Goal: Task Accomplishment & Management: Manage account settings

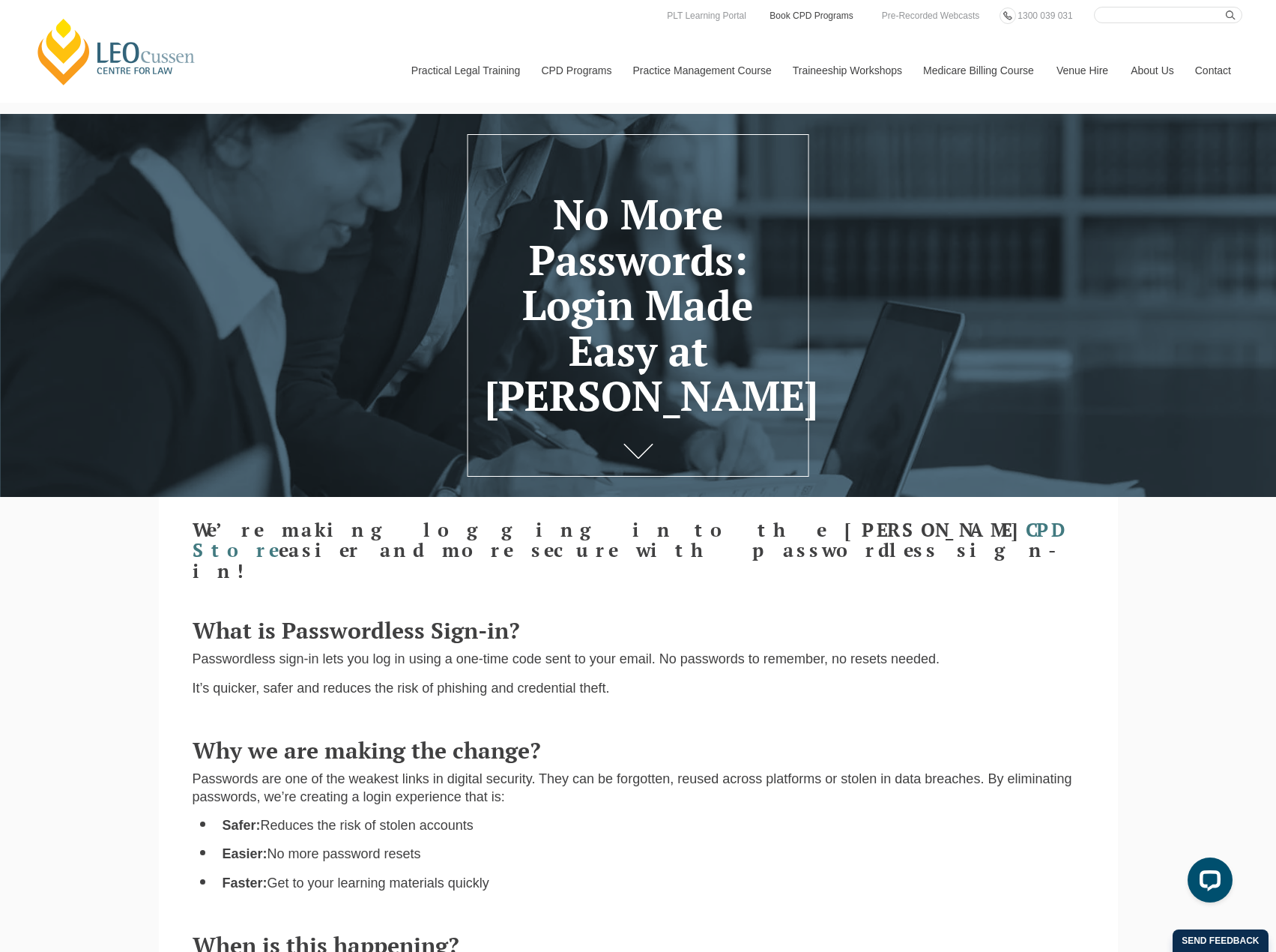
click at [824, 16] on link "Book CPD Programs" at bounding box center [811, 16] width 86 height 16
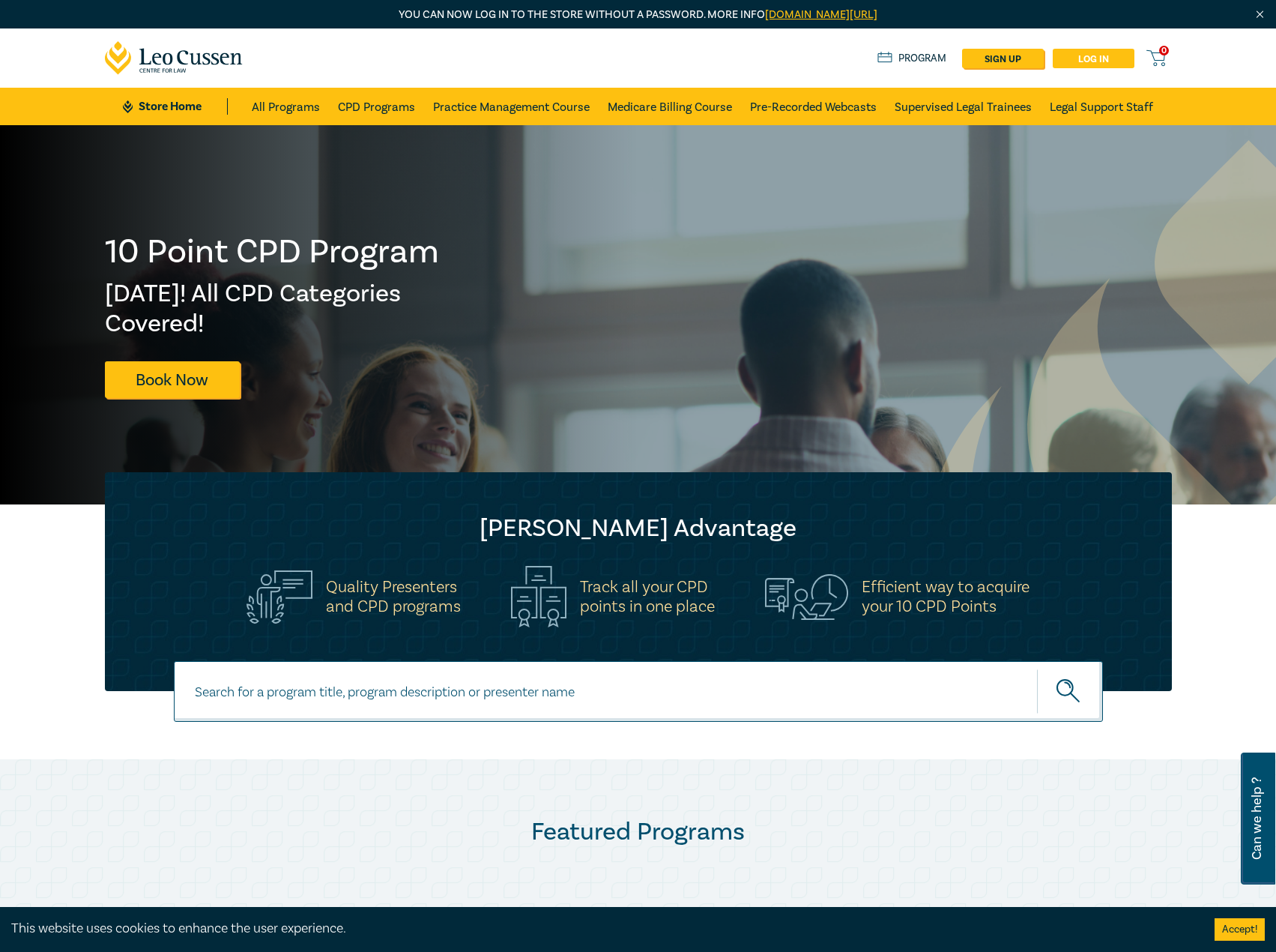
click at [1091, 55] on link "Log in" at bounding box center [1093, 58] width 81 height 19
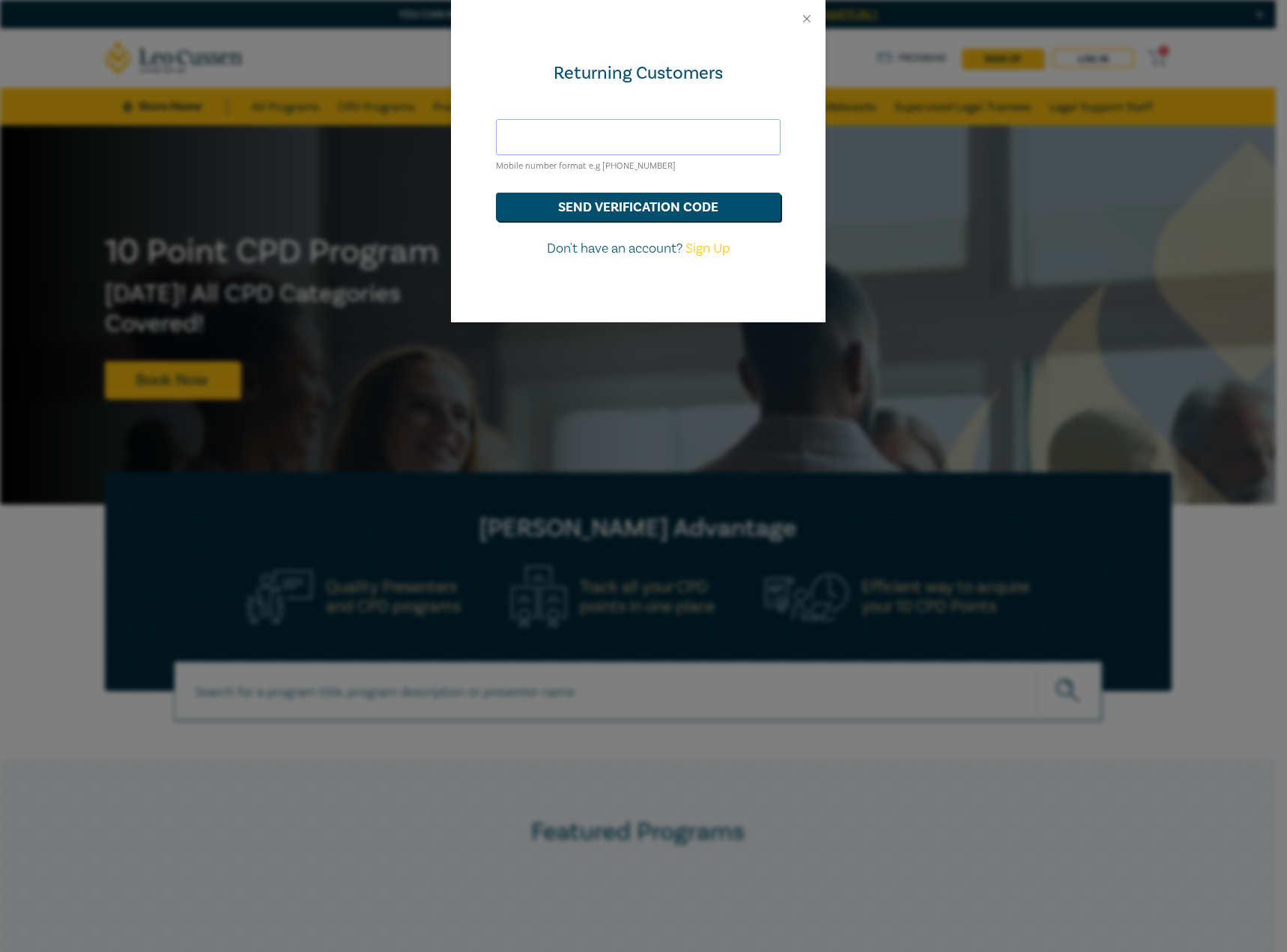
click at [598, 136] on input "text" at bounding box center [638, 137] width 285 height 36
click at [595, 201] on button "send verification code" at bounding box center [638, 206] width 285 height 29
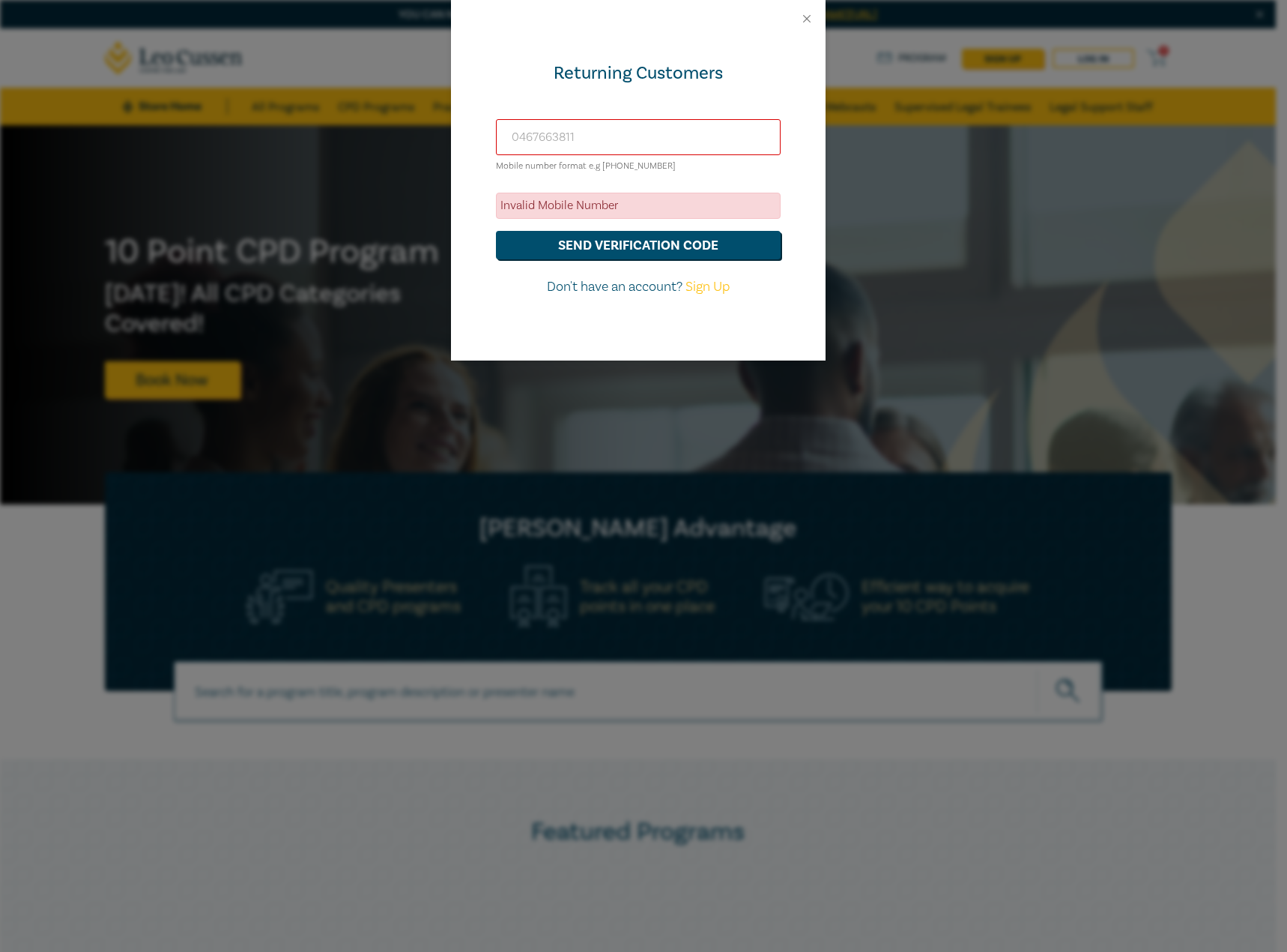
click at [512, 132] on input "0467663811" at bounding box center [638, 137] width 285 height 36
type input "+61467663811"
click at [496, 231] on button "send verification code" at bounding box center [638, 245] width 285 height 29
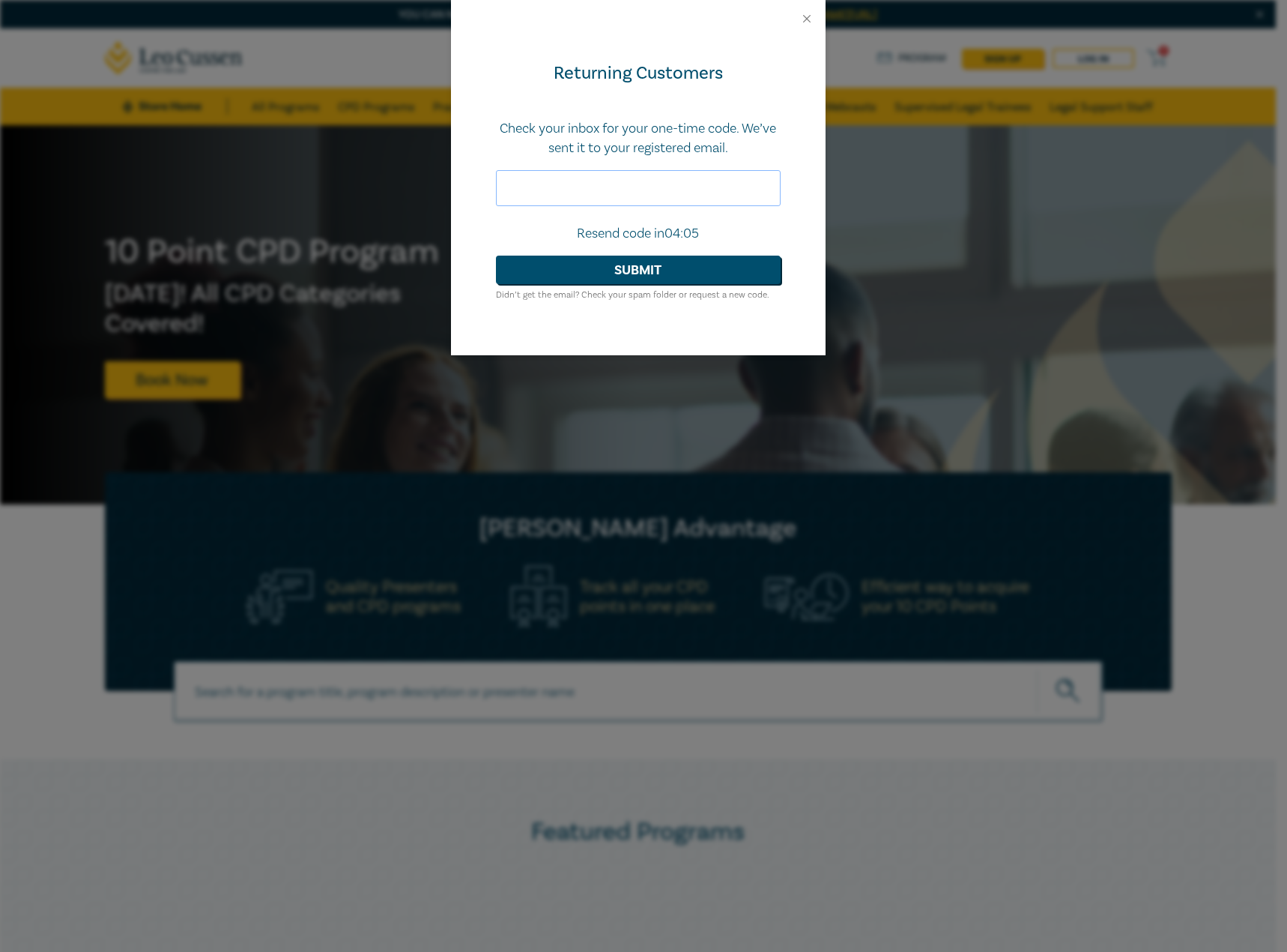
click at [591, 185] on input "text" at bounding box center [638, 188] width 285 height 36
type input "582935"
click at [496, 255] on button "Submit" at bounding box center [638, 269] width 285 height 29
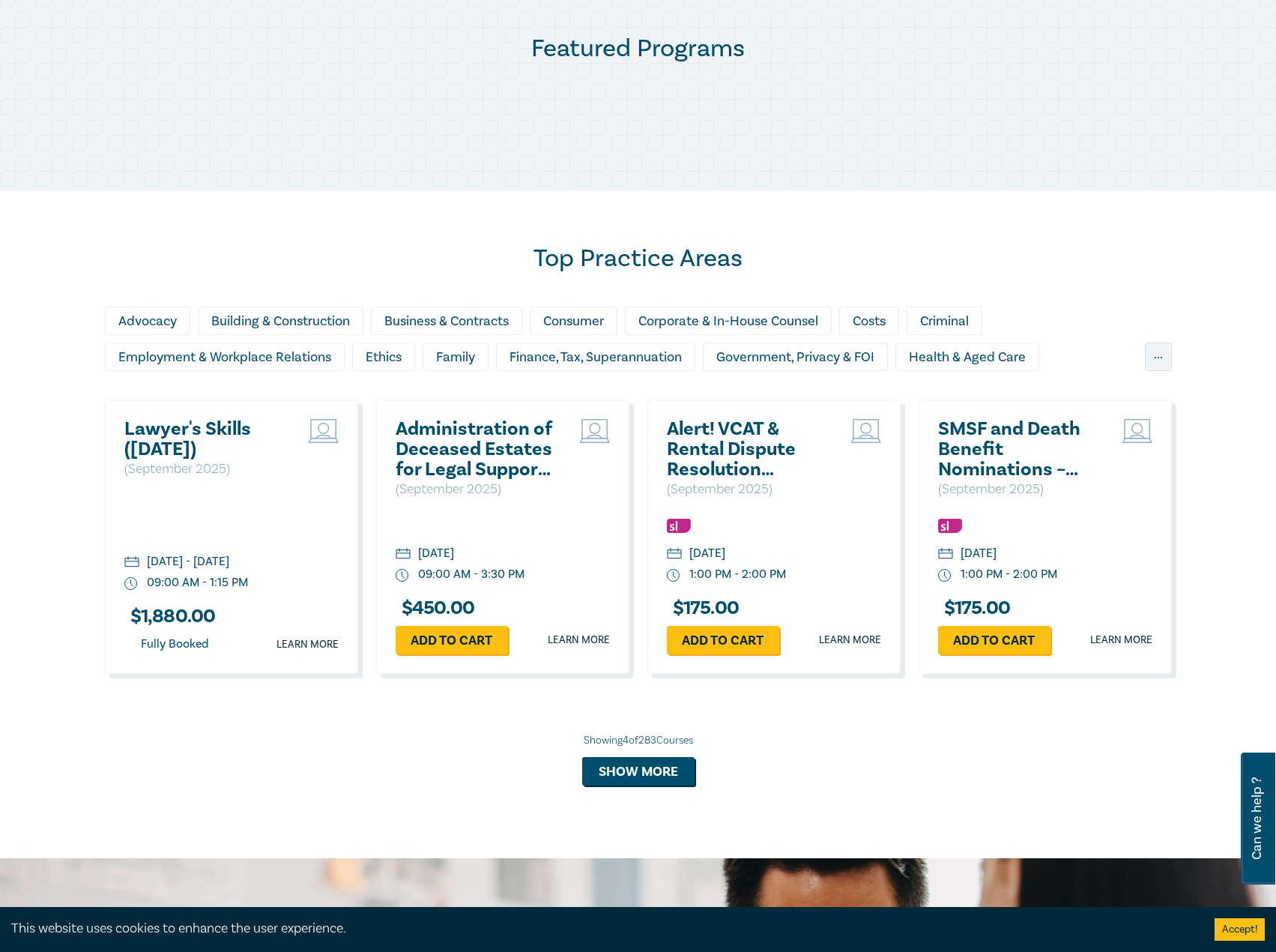
scroll to position [825, 0]
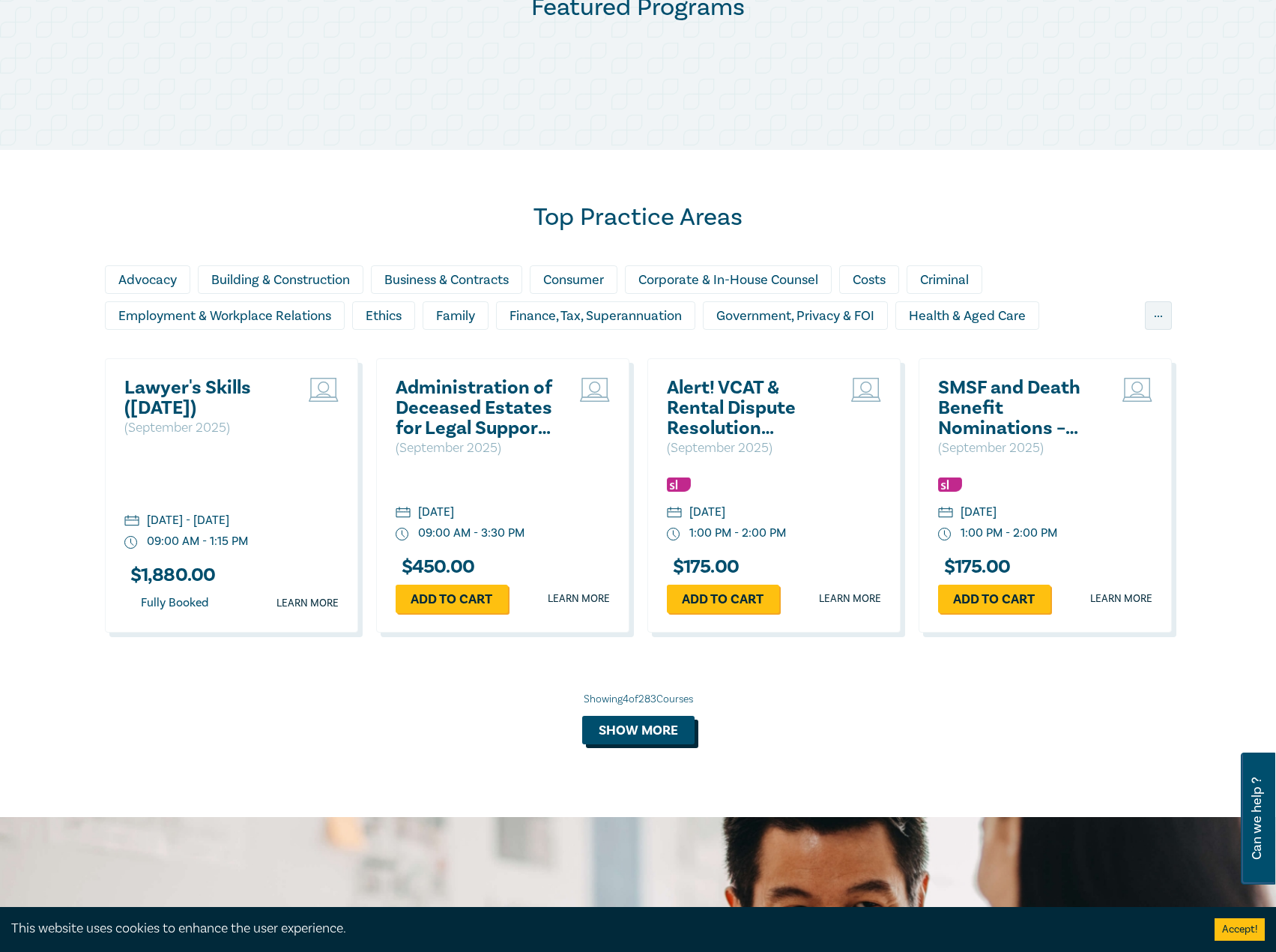
click at [652, 730] on button "Show more" at bounding box center [638, 729] width 112 height 29
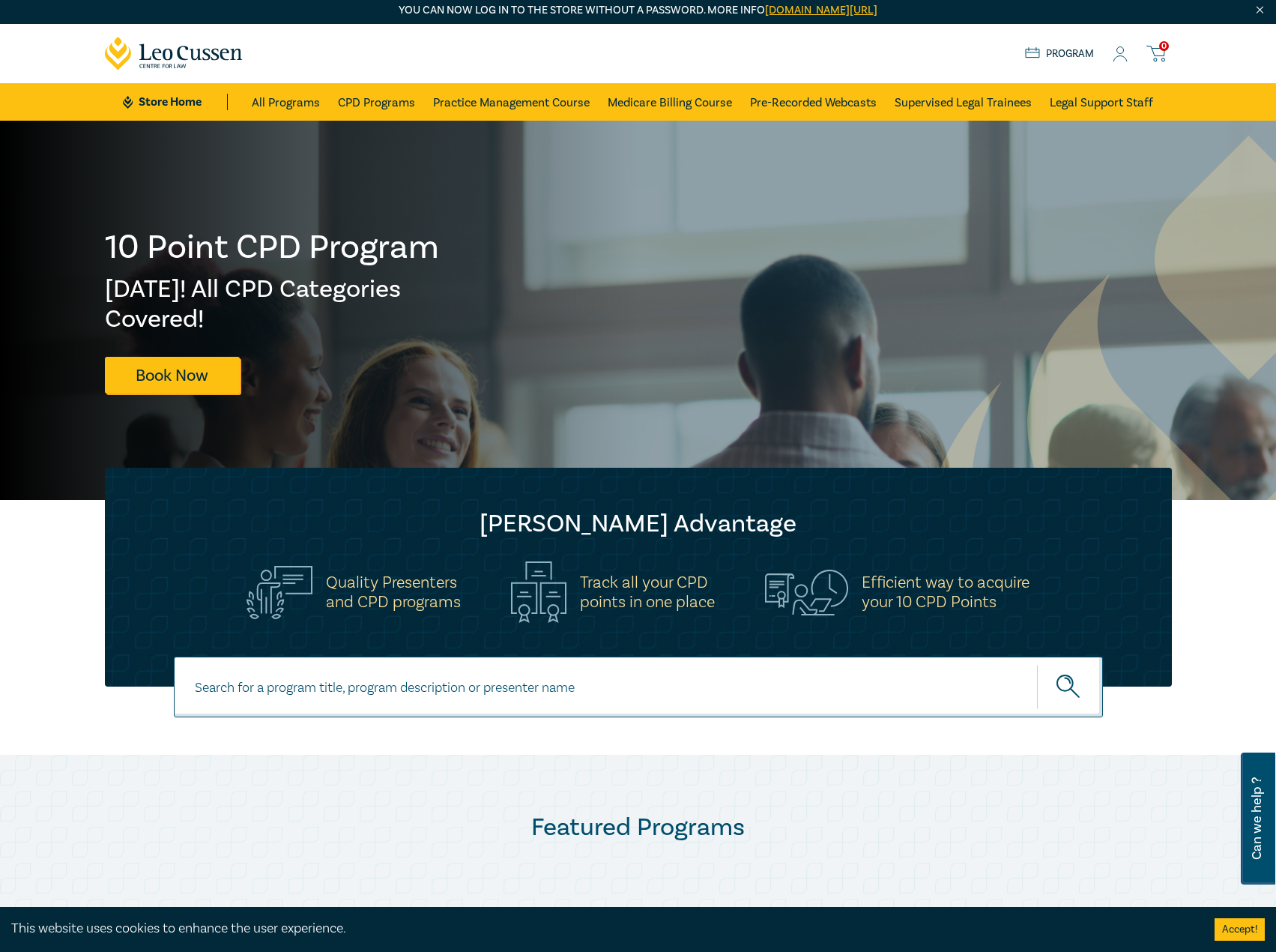
scroll to position [0, 0]
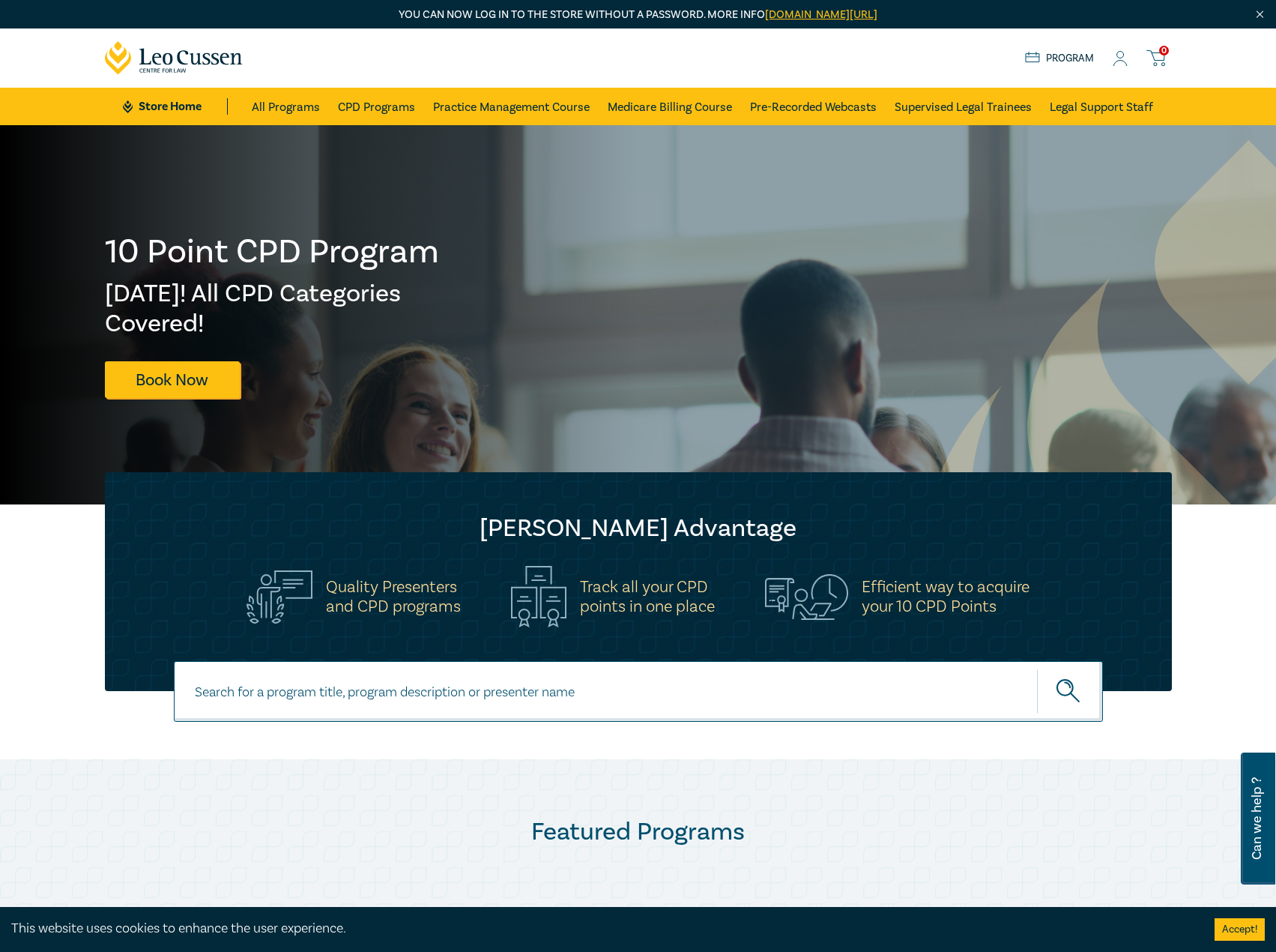
click at [1120, 61] on icon at bounding box center [1120, 63] width 13 height 5
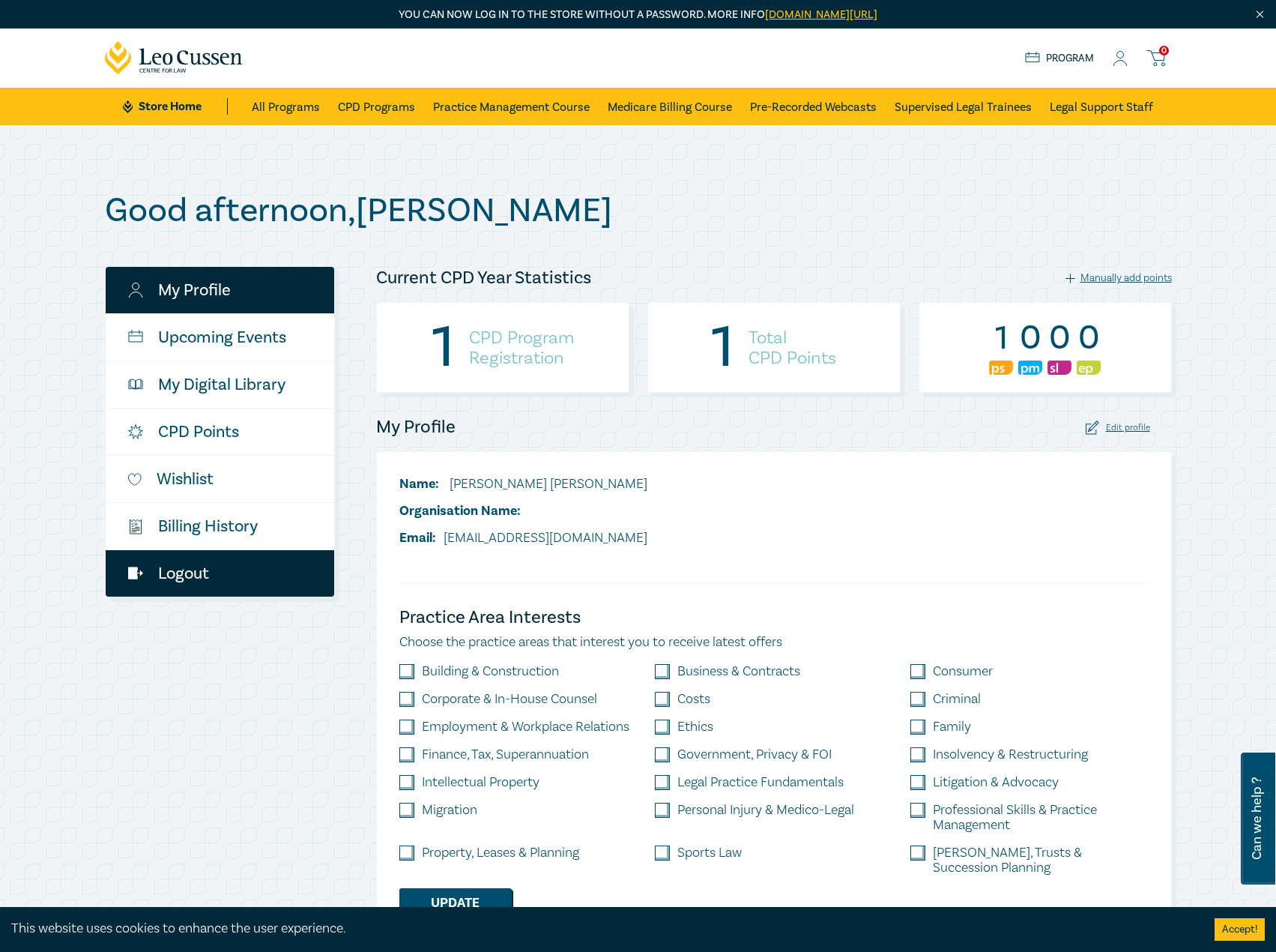
click at [202, 571] on link "Logout" at bounding box center [220, 573] width 229 height 47
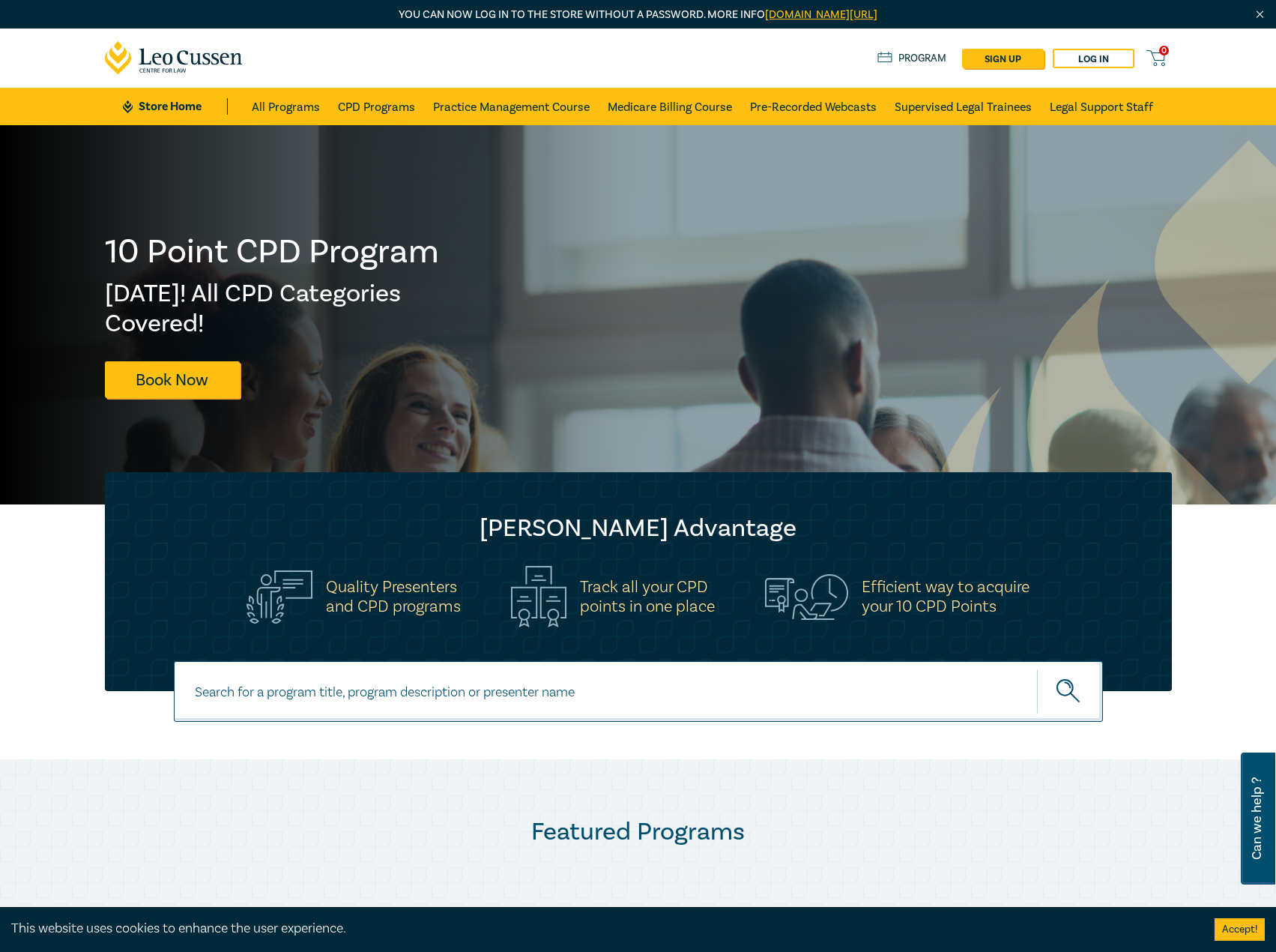
click at [1092, 47] on div "0 $ NaN Store Home About us Program sign up Log in 0" at bounding box center [638, 58] width 1085 height 59
click at [1091, 55] on link "Log in" at bounding box center [1093, 58] width 81 height 19
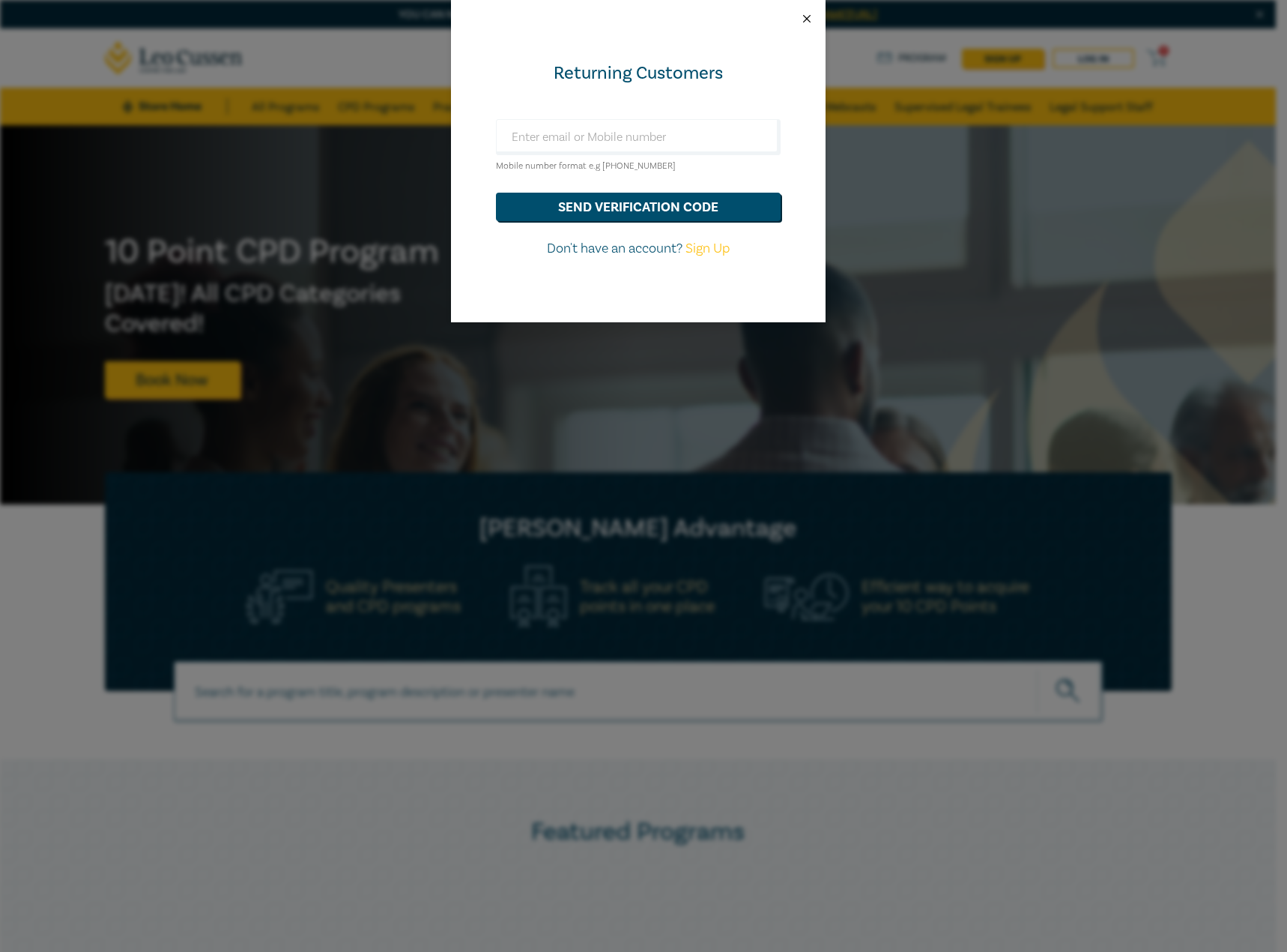
click at [808, 13] on button "Close" at bounding box center [807, 18] width 13 height 13
